Goal: Information Seeking & Learning: Learn about a topic

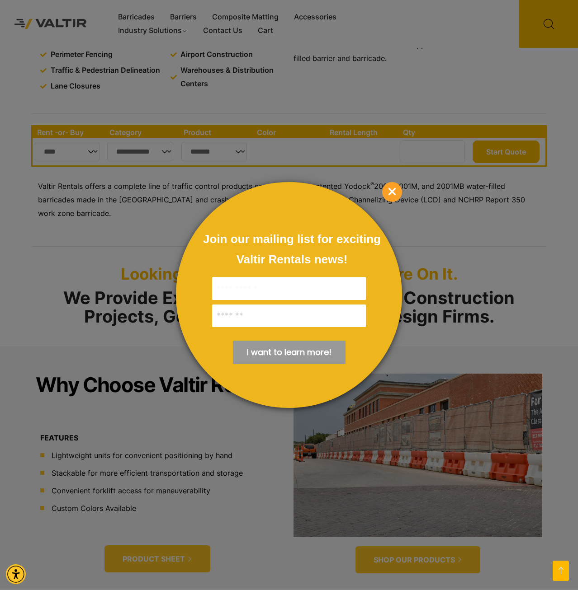
scroll to position [184, 0]
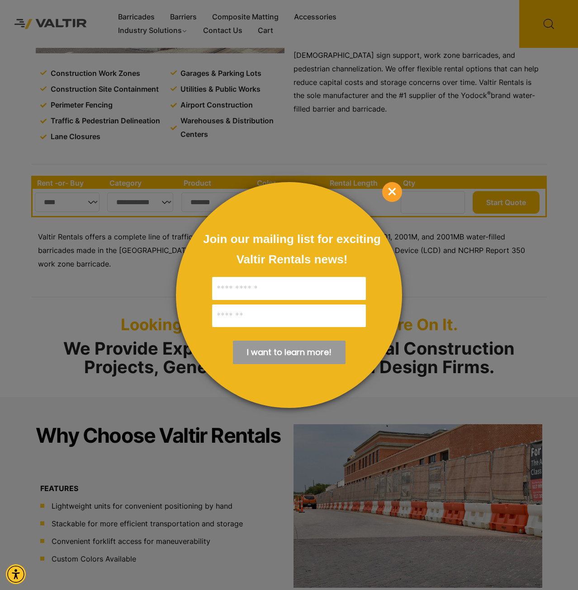
click at [383, 190] on span "×" at bounding box center [392, 192] width 20 height 20
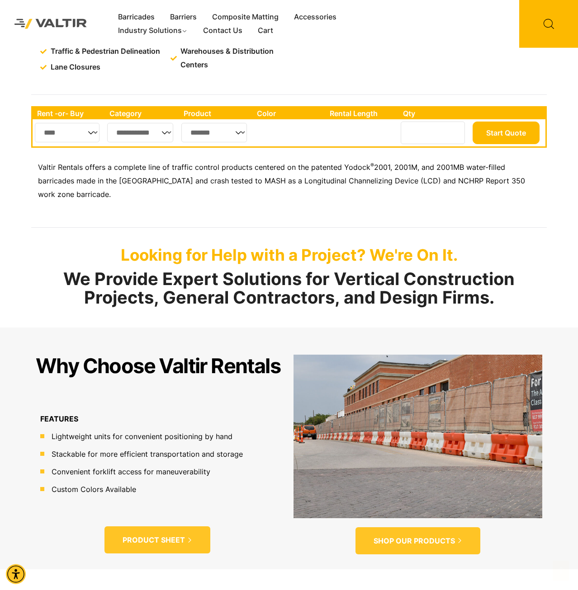
scroll to position [277, 0]
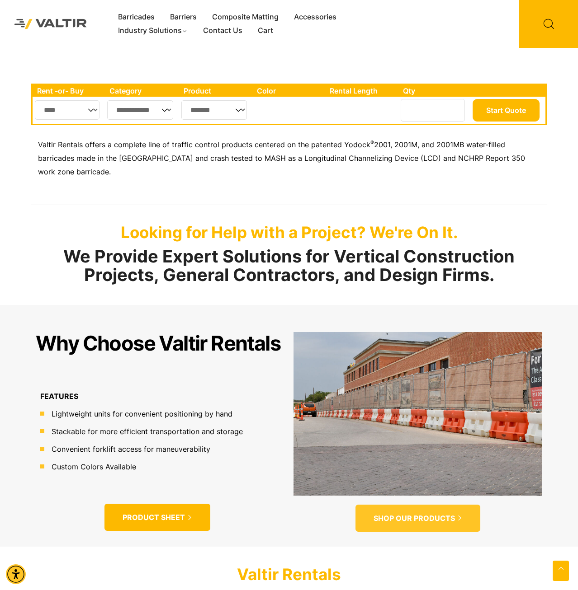
click at [189, 515] on icon at bounding box center [189, 517] width 5 height 5
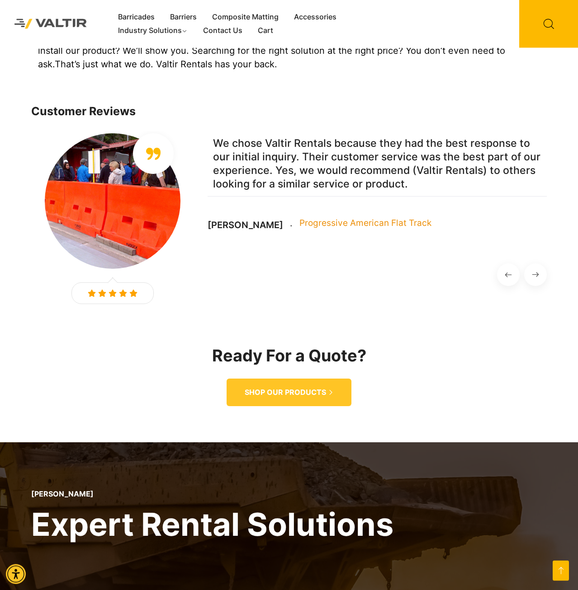
scroll to position [968, 0]
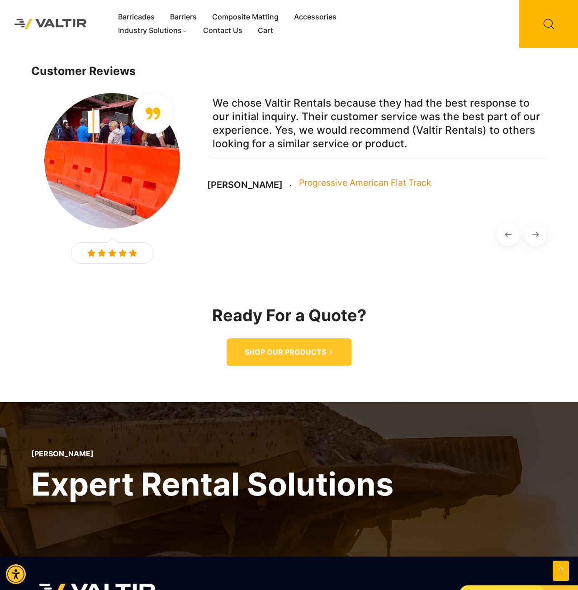
drag, startPoint x: 140, startPoint y: 146, endPoint x: 150, endPoint y: 142, distance: 10.0
click at [144, 145] on img at bounding box center [112, 161] width 136 height 136
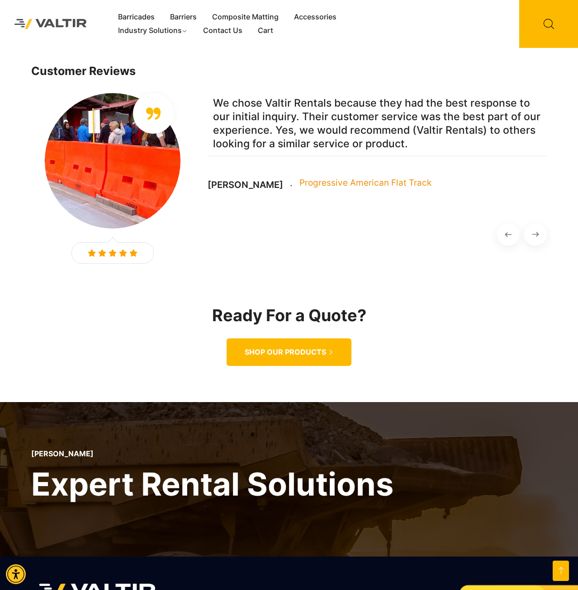
drag, startPoint x: 287, startPoint y: 335, endPoint x: 300, endPoint y: 336, distance: 12.7
click at [287, 348] on span "SHOP OUR PRODUCTS" at bounding box center [284, 352] width 81 height 9
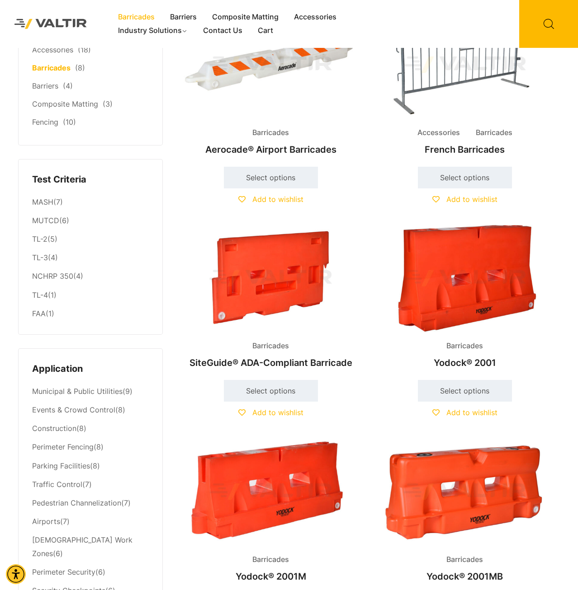
scroll to position [92, 0]
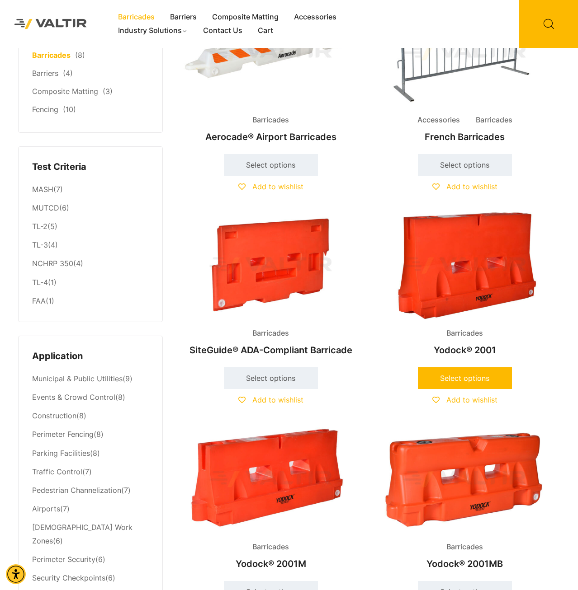
click at [463, 379] on link "Select options" at bounding box center [465, 378] width 94 height 22
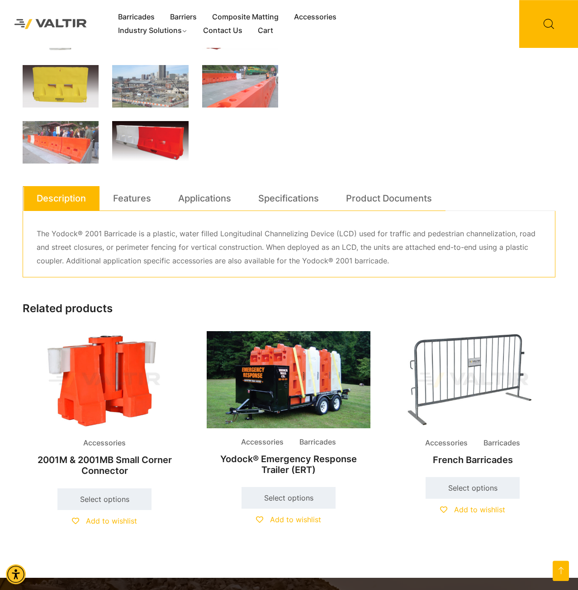
scroll to position [323, 0]
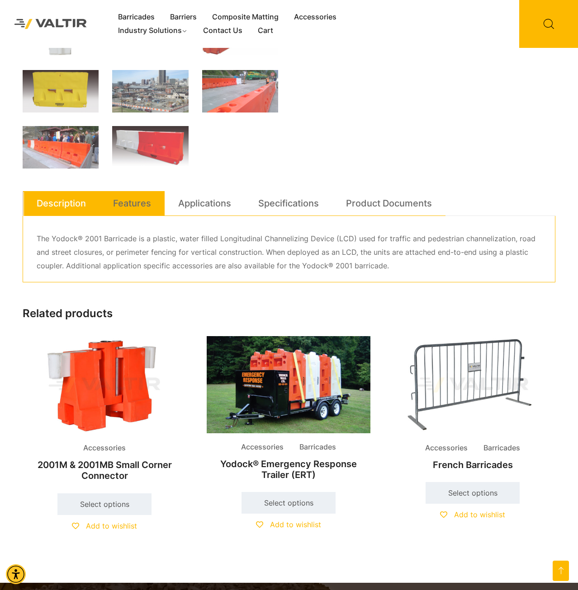
click at [149, 204] on link "Features" at bounding box center [132, 203] width 38 height 24
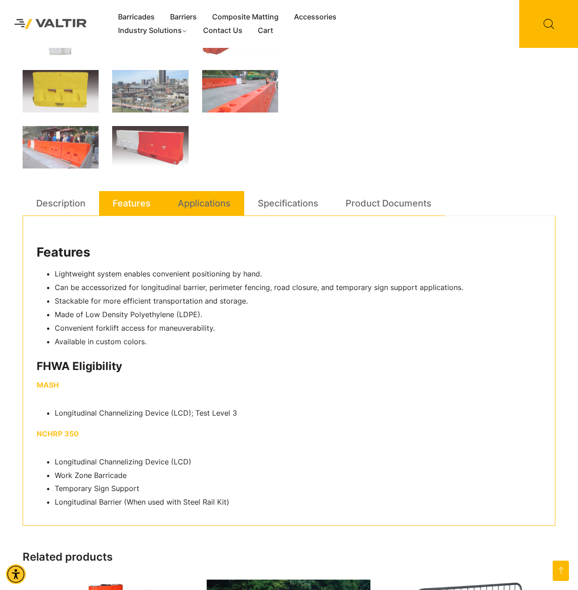
click at [221, 214] on link "Applications" at bounding box center [204, 203] width 53 height 24
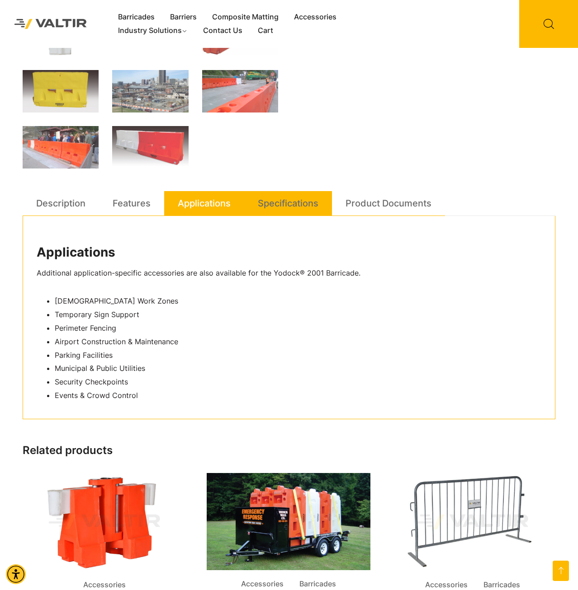
click at [307, 195] on link "Specifications" at bounding box center [288, 203] width 61 height 24
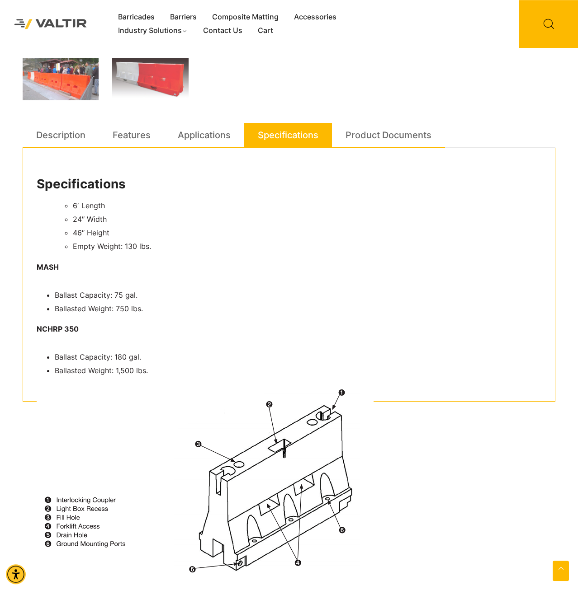
scroll to position [415, 0]
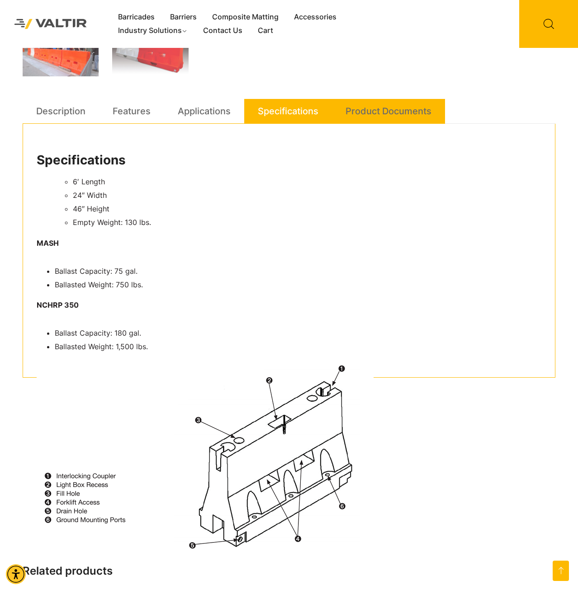
click at [423, 113] on link "Product Documents" at bounding box center [388, 111] width 86 height 24
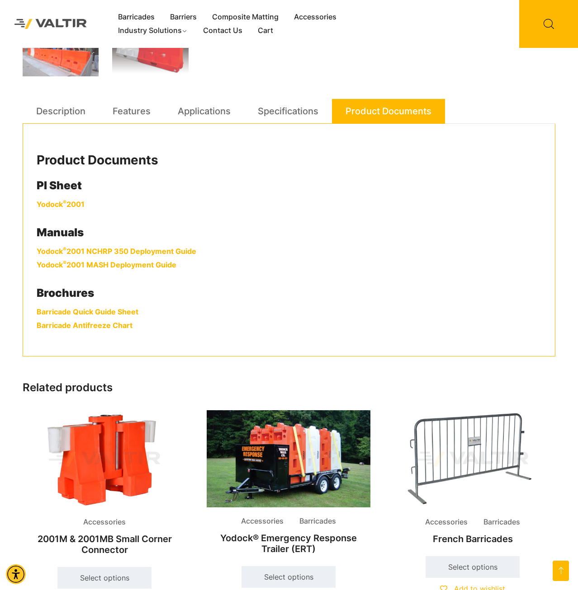
click at [58, 205] on link "Yodock ® 2001" at bounding box center [61, 204] width 48 height 9
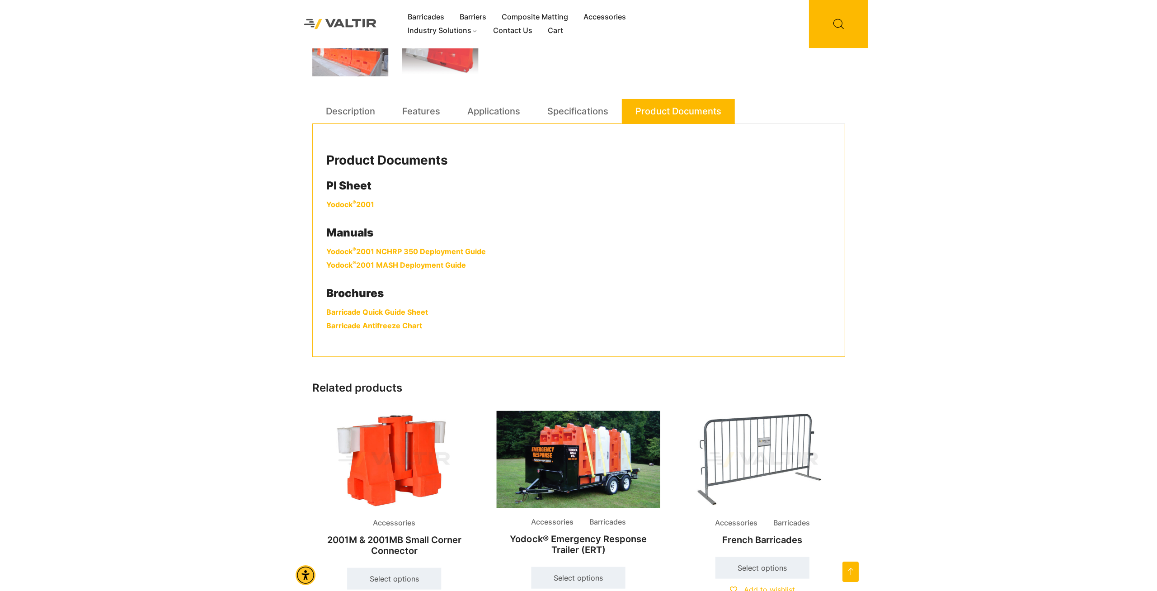
scroll to position [424, 0]
